Goal: Information Seeking & Learning: Learn about a topic

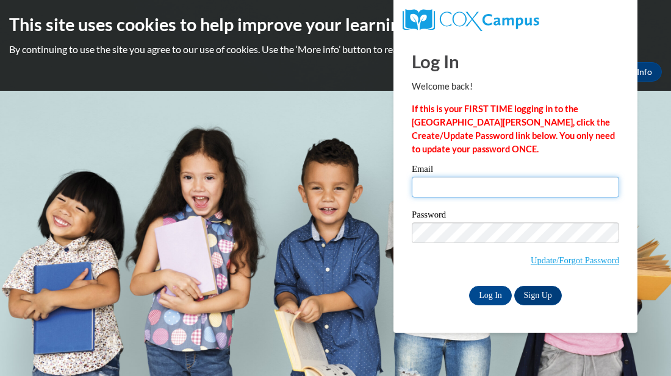
click at [423, 190] on input "Email" at bounding box center [515, 187] width 207 height 21
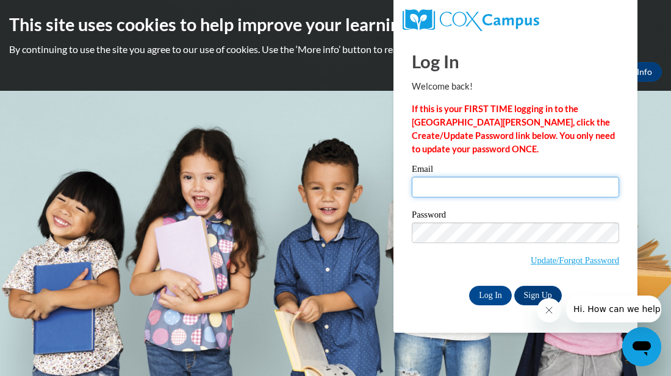
type input "[EMAIL_ADDRESS][DOMAIN_NAME]"
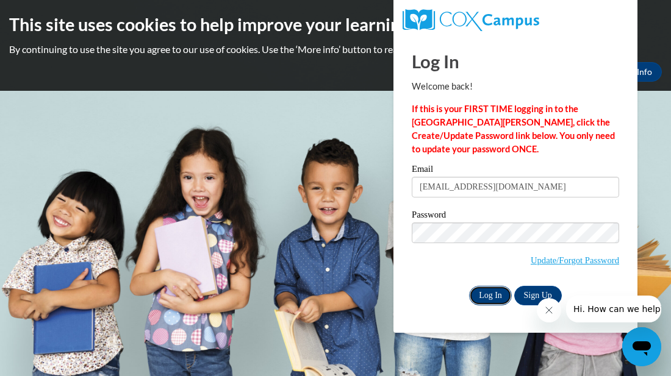
click at [495, 302] on input "Log In" at bounding box center [490, 296] width 43 height 20
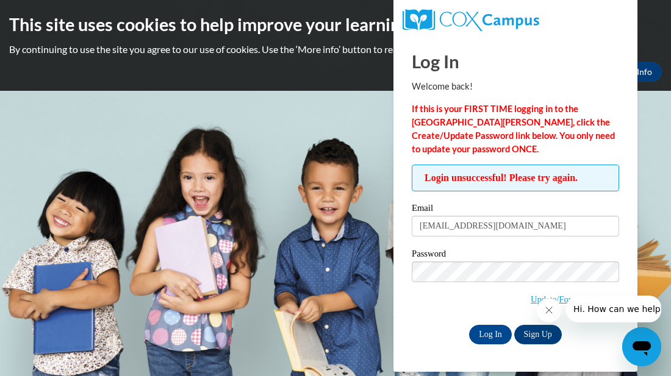
click at [577, 302] on button "Hi. How can we help?" at bounding box center [619, 309] width 106 height 27
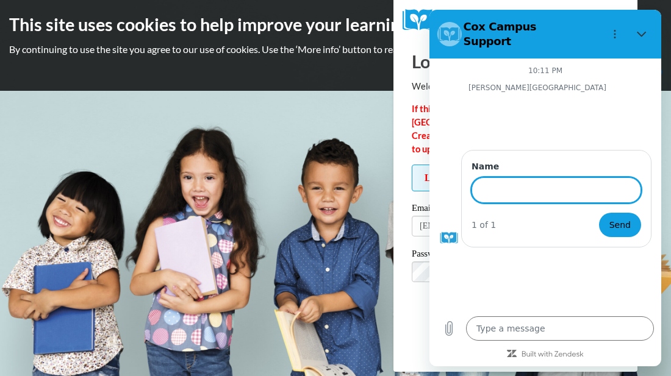
click at [535, 23] on h2 "Cox Campus Support" at bounding box center [537, 34] width 122 height 29
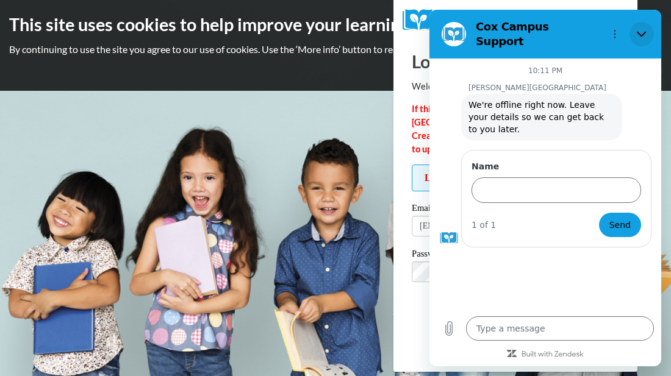
click at [646, 29] on icon "Close" at bounding box center [642, 34] width 10 height 10
type textarea "x"
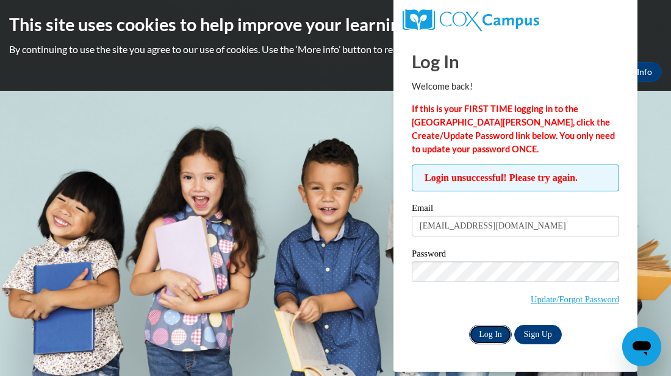
click at [489, 338] on input "Log In" at bounding box center [490, 335] width 43 height 20
click at [502, 332] on input "Log In" at bounding box center [490, 335] width 43 height 20
click at [495, 334] on input "Log In" at bounding box center [490, 335] width 43 height 20
click at [490, 337] on input "Log In" at bounding box center [490, 335] width 43 height 20
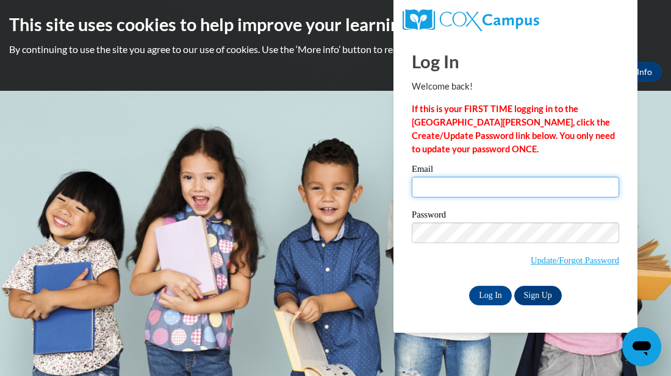
click at [437, 184] on input "Email" at bounding box center [515, 187] width 207 height 21
type input "scottberry2015k@gmail.com"
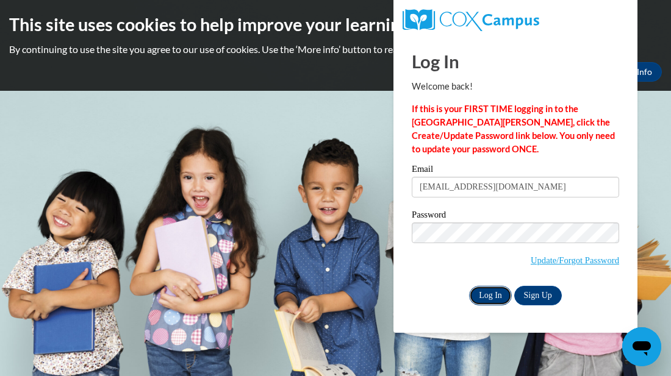
click at [496, 293] on input "Log In" at bounding box center [490, 296] width 43 height 20
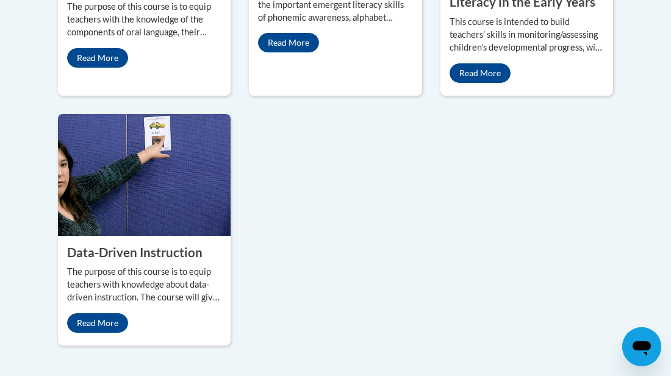
scroll to position [1422, 0]
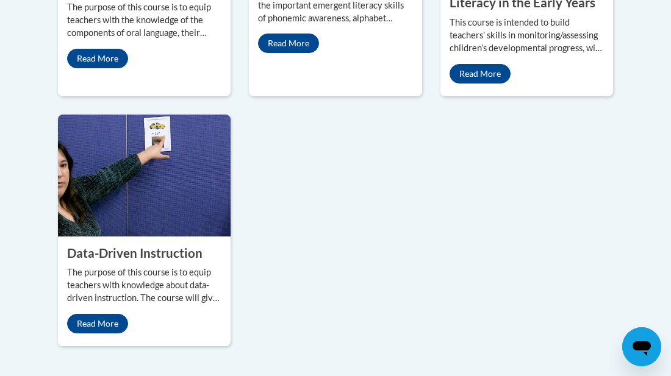
click at [162, 266] on p "The purpose of this course is to equip teachers with knowledge about data-drive…" at bounding box center [144, 285] width 154 height 38
click at [198, 115] on img at bounding box center [144, 176] width 173 height 122
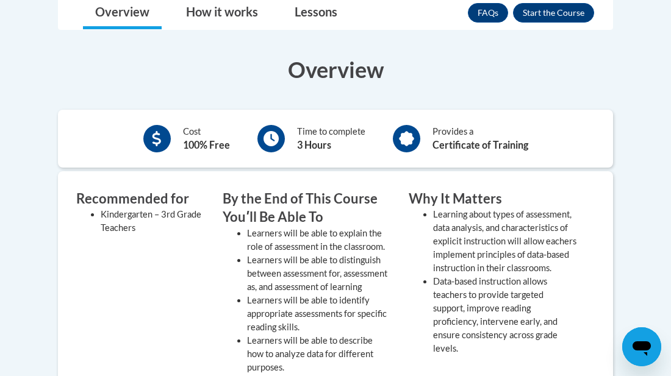
scroll to position [342, 0]
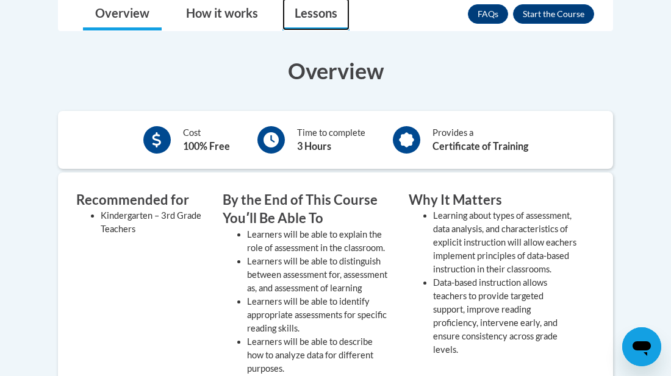
click at [315, 18] on link "Lessons" at bounding box center [315, 14] width 67 height 32
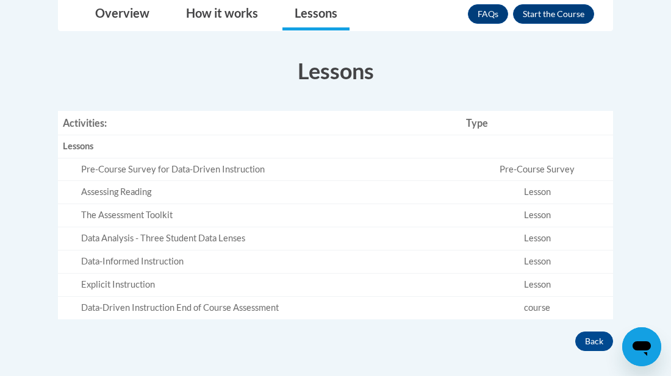
click at [252, 193] on div "Assessing Reading" at bounding box center [268, 192] width 375 height 13
click at [550, 194] on td "Lesson" at bounding box center [537, 192] width 152 height 23
click at [543, 177] on td "Pre-Course Survey" at bounding box center [537, 169] width 152 height 23
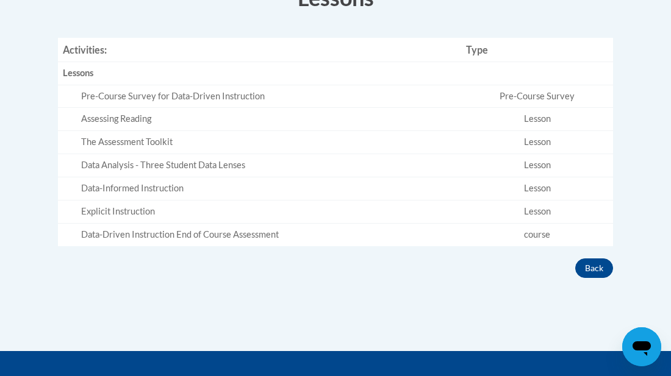
scroll to position [439, 0]
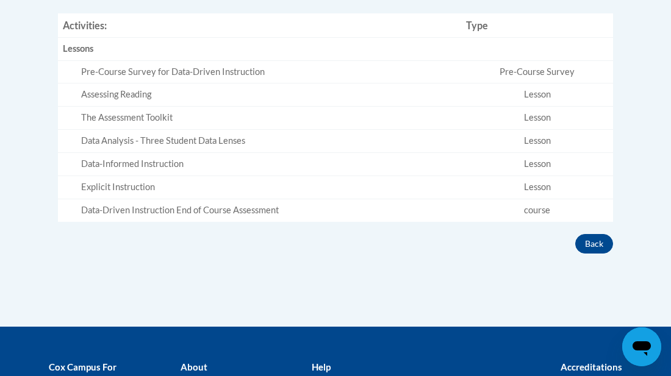
click at [610, 188] on td "Lesson" at bounding box center [537, 187] width 152 height 23
click at [540, 215] on td "course" at bounding box center [537, 210] width 152 height 23
click at [579, 237] on button "Back" at bounding box center [594, 244] width 38 height 20
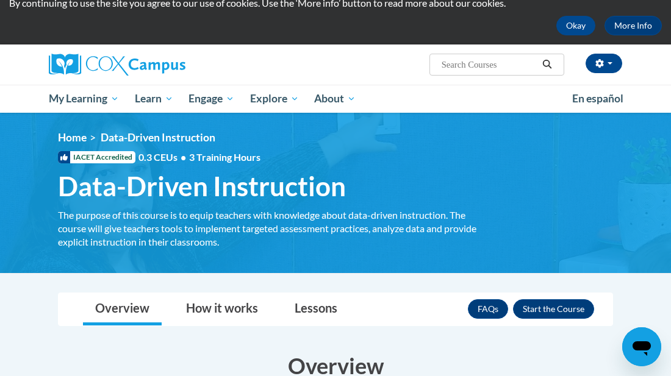
scroll to position [49, 0]
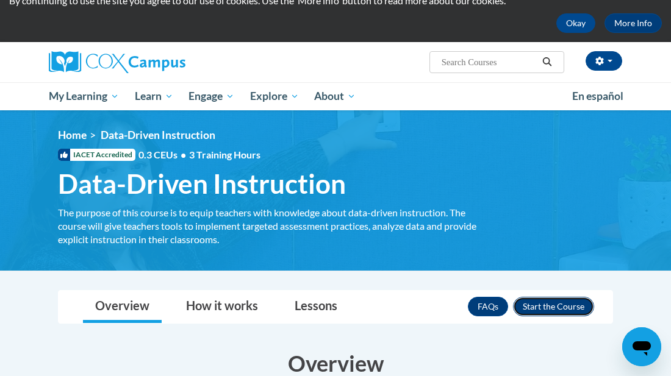
click at [544, 309] on button "Enroll" at bounding box center [553, 307] width 81 height 20
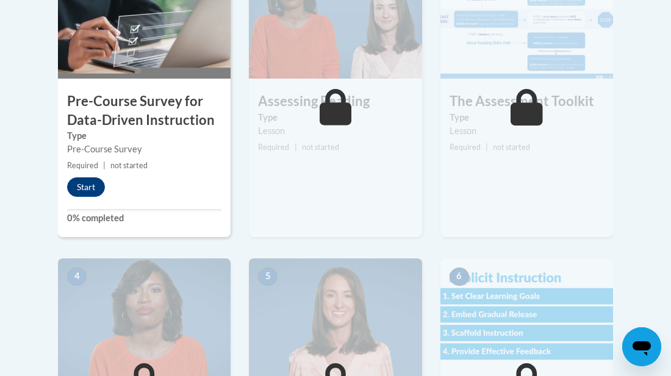
scroll to position [463, 0]
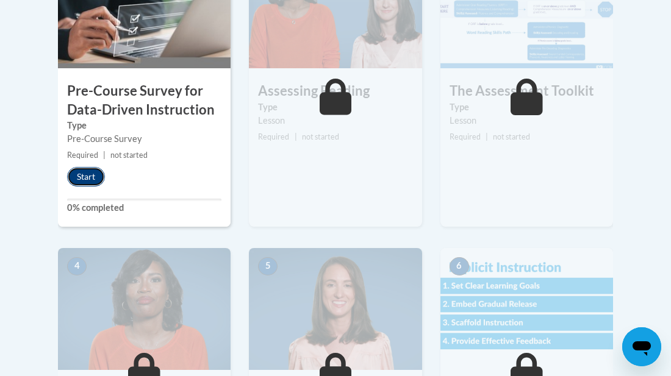
click at [87, 178] on button "Start" at bounding box center [86, 177] width 38 height 20
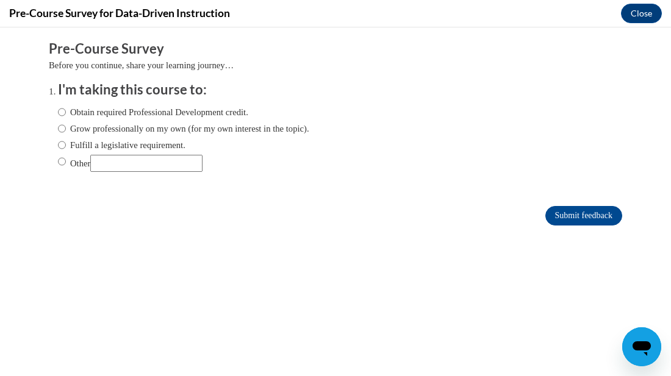
scroll to position [0, 0]
click at [61, 110] on input "Obtain required Professional Development credit." at bounding box center [62, 111] width 8 height 13
radio input "true"
click at [62, 113] on input "Obtain required Professional Development credit." at bounding box center [62, 111] width 8 height 13
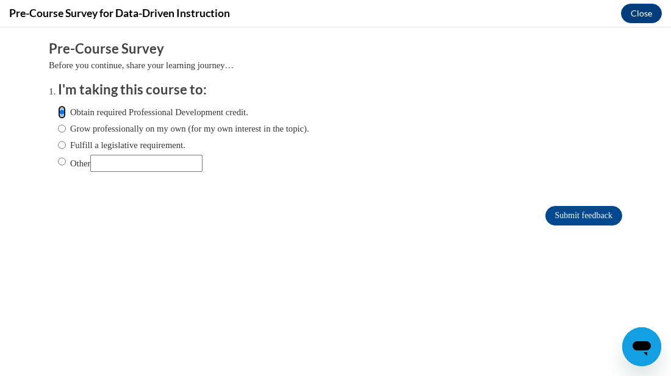
click at [62, 113] on input "Obtain required Professional Development credit." at bounding box center [62, 111] width 8 height 13
click at [82, 116] on label "Obtain required Professional Development credit." at bounding box center [153, 111] width 190 height 13
click at [66, 116] on input "Obtain required Professional Development credit." at bounding box center [62, 111] width 8 height 13
click at [82, 116] on label "Obtain required Professional Development credit." at bounding box center [153, 111] width 190 height 13
click at [66, 116] on input "Obtain required Professional Development credit." at bounding box center [62, 111] width 8 height 13
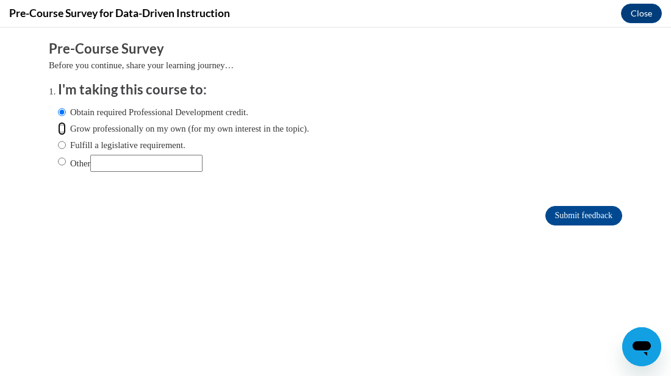
click at [62, 131] on input "Grow professionally on my own (for my own interest in the topic)." at bounding box center [62, 128] width 8 height 13
radio input "true"
click at [60, 116] on input "Obtain required Professional Development credit." at bounding box center [62, 111] width 8 height 13
radio input "true"
click at [595, 218] on input "Submit feedback" at bounding box center [583, 216] width 77 height 20
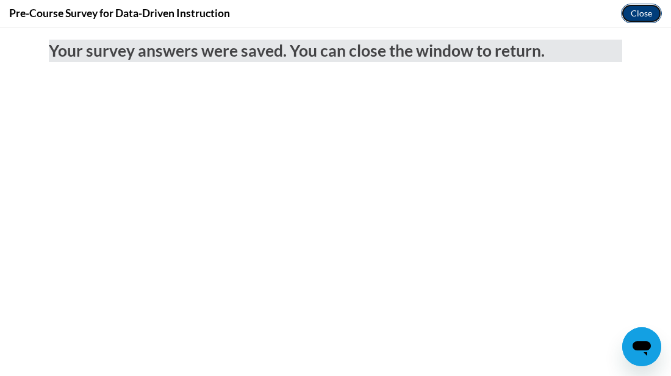
click at [631, 18] on button "Close" at bounding box center [641, 14] width 41 height 20
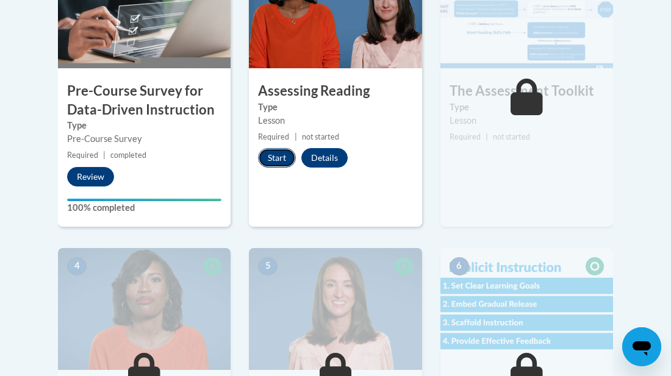
click at [279, 157] on button "Start" at bounding box center [277, 158] width 38 height 20
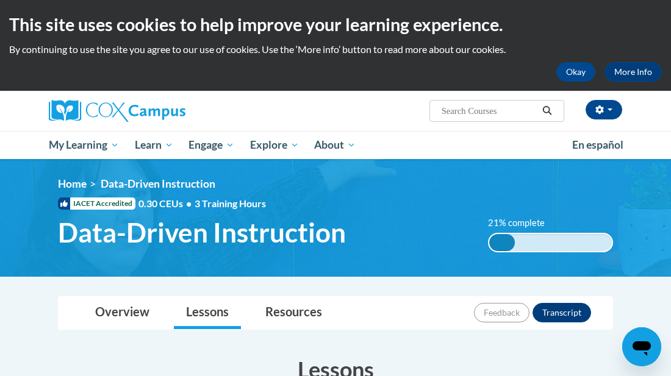
click at [508, 235] on div "21% complete" at bounding box center [502, 242] width 26 height 17
click at [260, 246] on span "Data-Driven Instruction" at bounding box center [202, 232] width 288 height 32
click at [249, 244] on span "Data-Driven Instruction" at bounding box center [202, 232] width 288 height 32
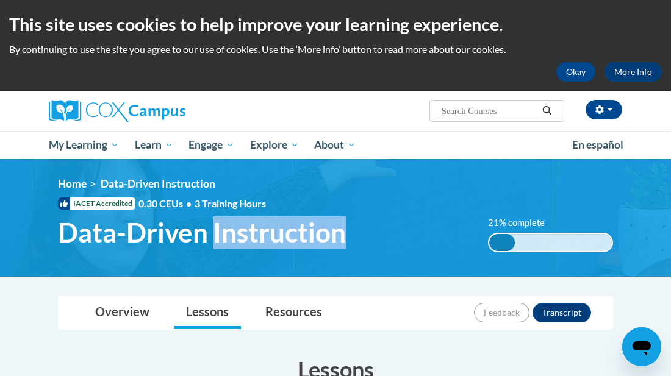
click at [249, 244] on span "Data-Driven Instruction" at bounding box center [202, 232] width 288 height 32
click at [426, 212] on div "<en>Home</en><fr>Accueil</fr><de>Zuhause</de><it>Casa</it><es>Casa</es><pt>Casa…" at bounding box center [336, 217] width 592 height 81
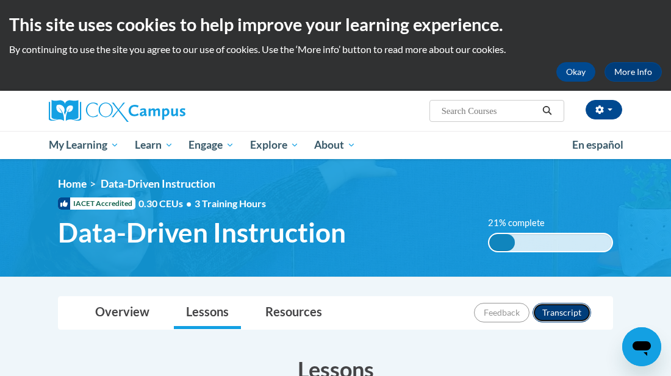
click at [560, 309] on button "Transcript" at bounding box center [561, 313] width 59 height 20
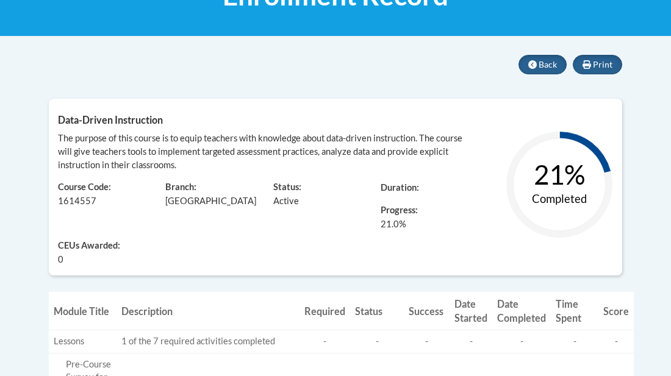
scroll to position [220, 0]
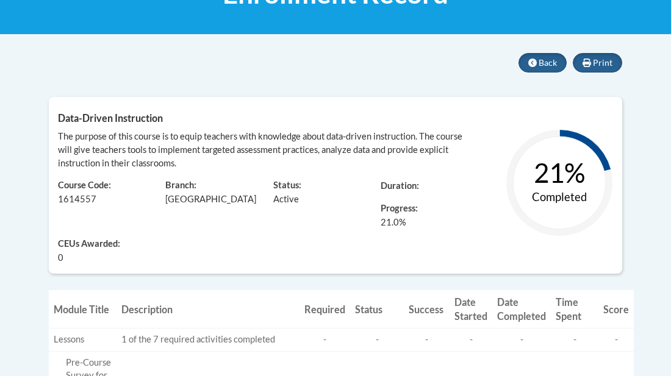
click at [315, 150] on span "The purpose of this course is to equip teachers with knowledge about data-drive…" at bounding box center [260, 149] width 404 height 37
click at [157, 118] on span "Data-Driven Instruction" at bounding box center [110, 118] width 105 height 12
click at [159, 121] on span "Data-Driven Instruction" at bounding box center [110, 118] width 105 height 12
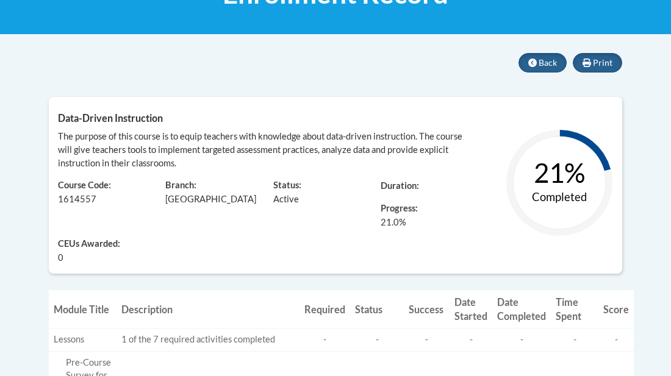
click at [162, 123] on span "Data-Driven Instruction" at bounding box center [110, 118] width 105 height 12
click at [165, 129] on div "Data-Driven Instruction The purpose of this course is to equip teachers with kn…" at bounding box center [335, 185] width 573 height 177
click at [156, 155] on div "The purpose of this course is to equip teachers with knowledge about data-drive…" at bounding box center [264, 150] width 412 height 40
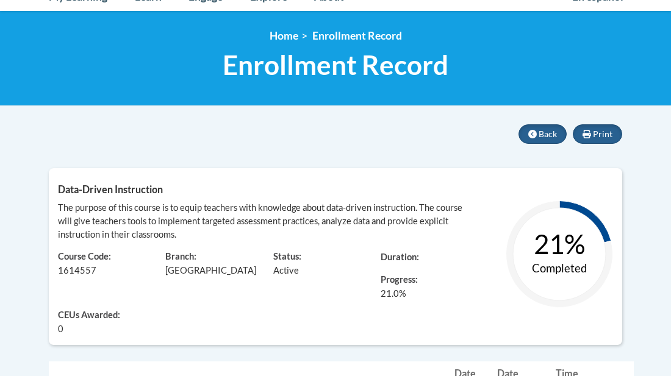
scroll to position [146, 0]
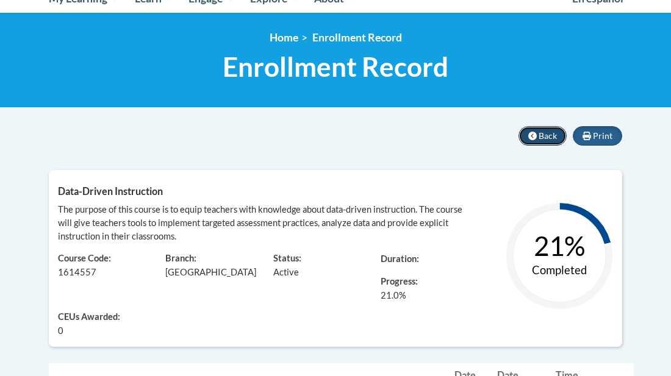
click at [532, 140] on button "Back" at bounding box center [542, 136] width 48 height 20
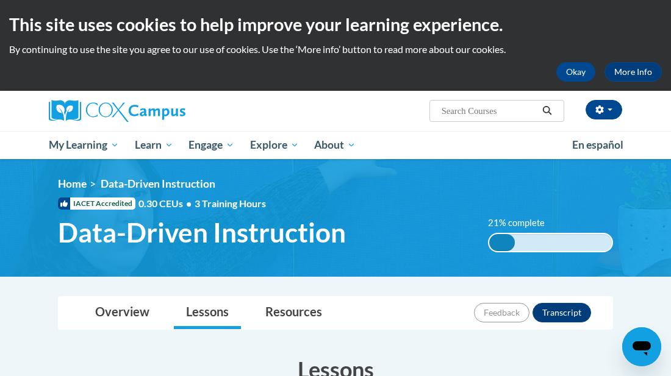
click at [509, 238] on div "21% complete" at bounding box center [502, 242] width 26 height 17
click at [193, 324] on link "Lessons" at bounding box center [207, 313] width 67 height 32
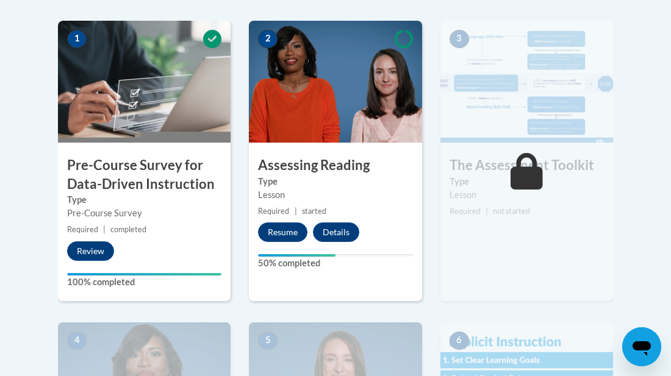
scroll to position [390, 0]
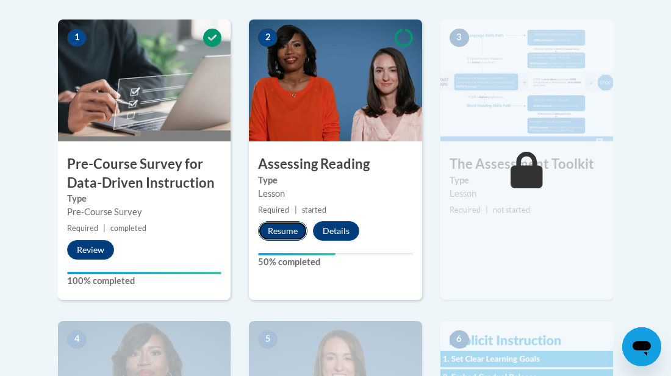
click at [281, 227] on button "Resume" at bounding box center [282, 231] width 49 height 20
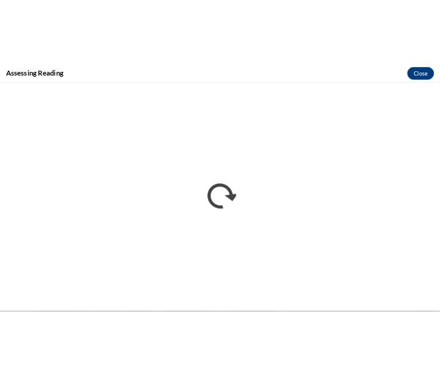
scroll to position [410, 0]
